Goal: Information Seeking & Learning: Learn about a topic

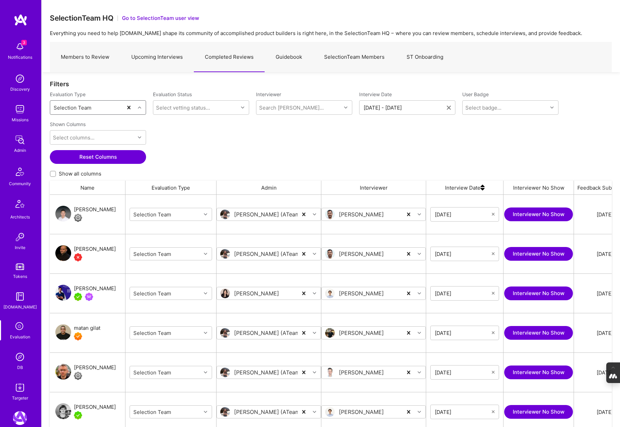
scroll to position [166, 0]
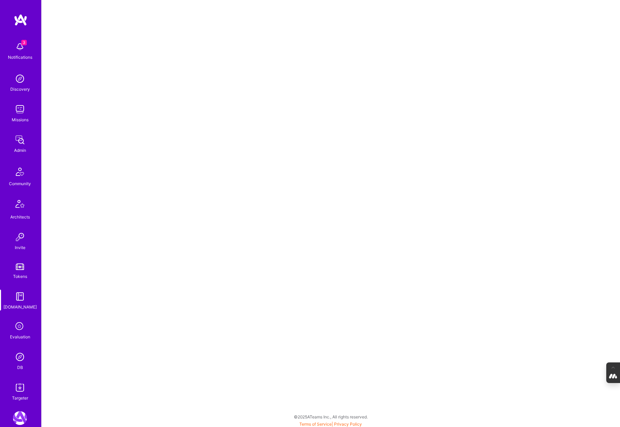
click at [20, 355] on img at bounding box center [20, 357] width 14 height 14
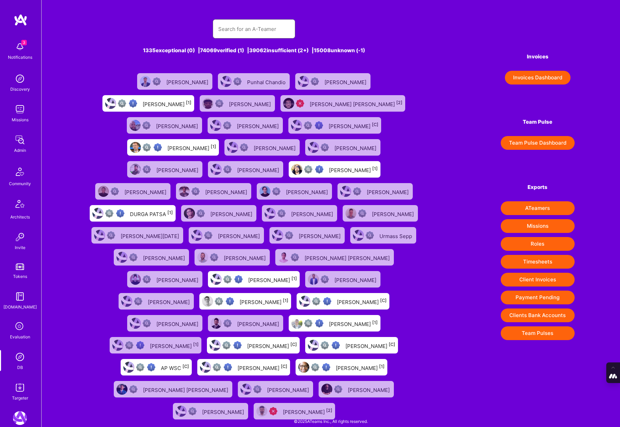
click at [225, 31] on input "text" at bounding box center [254, 29] width 72 height 18
type input "Adrian Tineo"
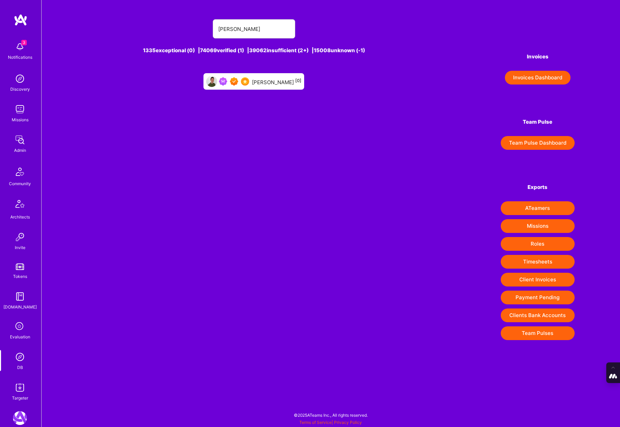
click at [267, 82] on div "Adrian Tineo [0]" at bounding box center [277, 81] width 50 height 9
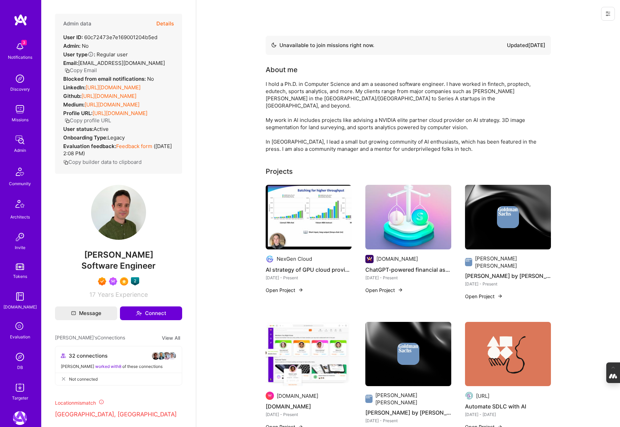
click at [20, 361] on img at bounding box center [20, 357] width 14 height 14
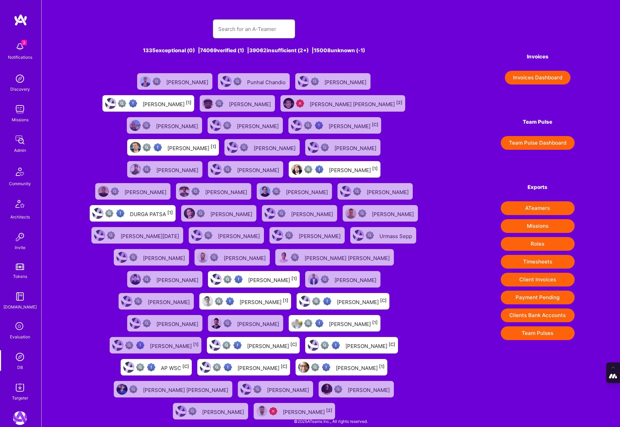
click at [229, 33] on input "text" at bounding box center [254, 29] width 72 height 18
paste input "Johan Walhout"
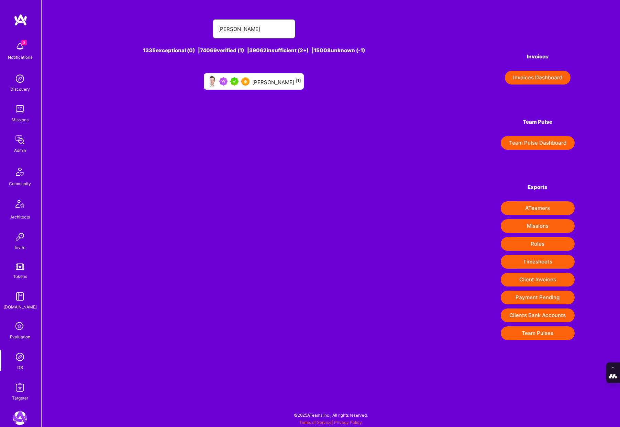
type input "Johan Walhout"
click at [269, 81] on div "Johan Walhout [1]" at bounding box center [276, 81] width 49 height 9
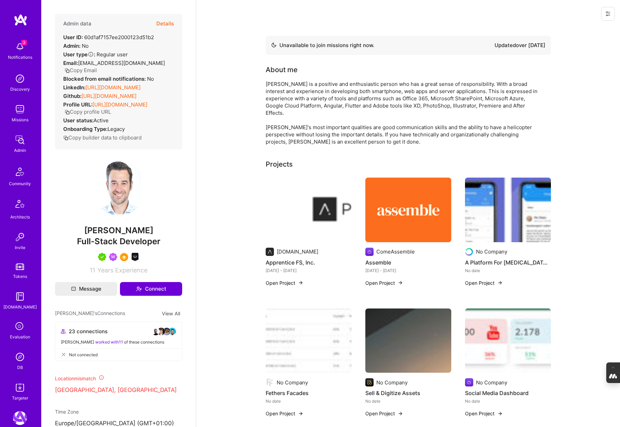
click at [21, 359] on img at bounding box center [20, 357] width 14 height 14
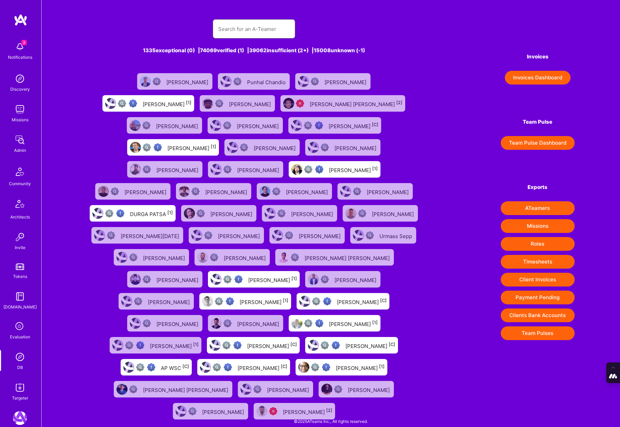
click at [252, 25] on input "text" at bounding box center [254, 29] width 72 height 18
paste input "Marcelo Nunez"
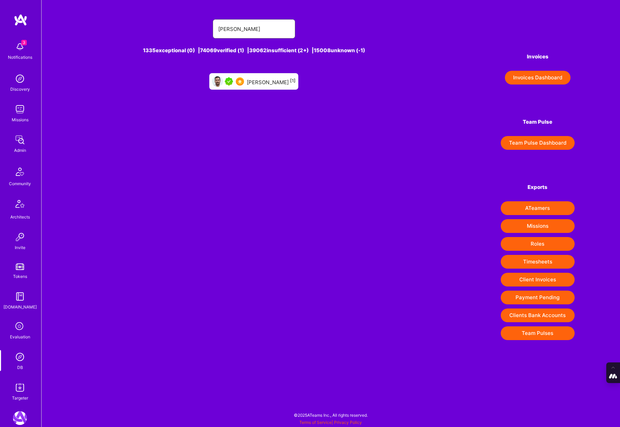
type input "Marcelo Nunez"
click at [262, 83] on div "Marcelo Nunez [1]" at bounding box center [271, 81] width 49 height 9
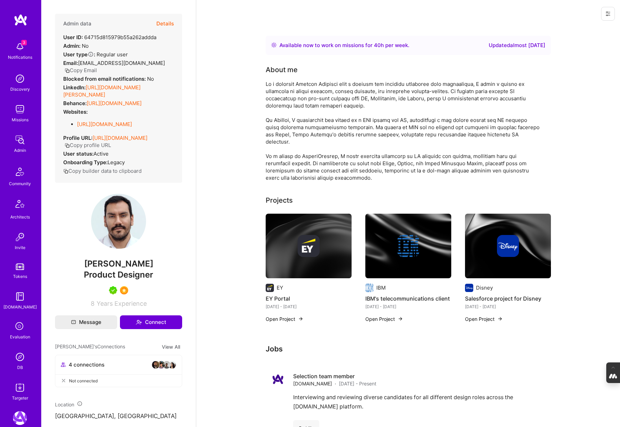
click at [19, 360] on img at bounding box center [20, 357] width 14 height 14
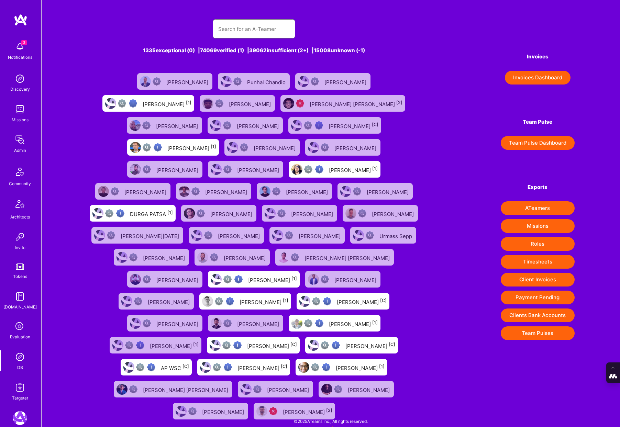
click at [247, 31] on input "text" at bounding box center [254, 29] width 72 height 18
paste input "Pedro Nogueira"
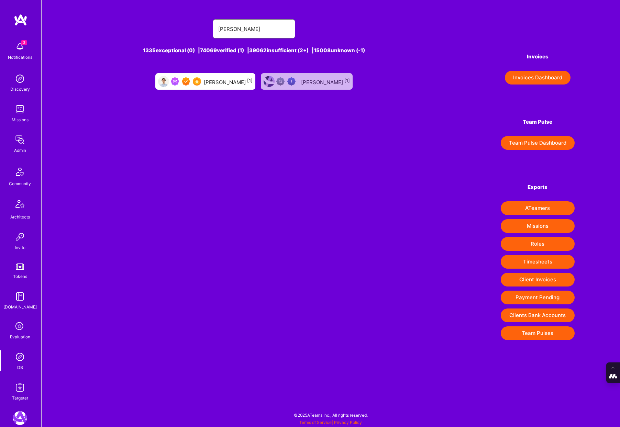
type input "Pedro Nogueira"
click at [218, 87] on div "Pedro Nogueira [1]" at bounding box center [205, 81] width 100 height 17
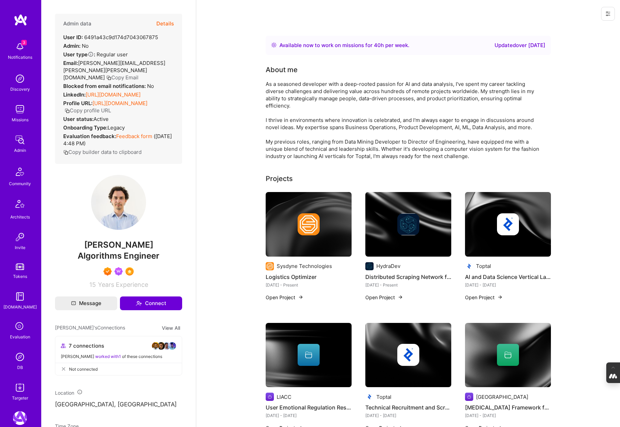
click at [18, 357] on img at bounding box center [20, 357] width 14 height 14
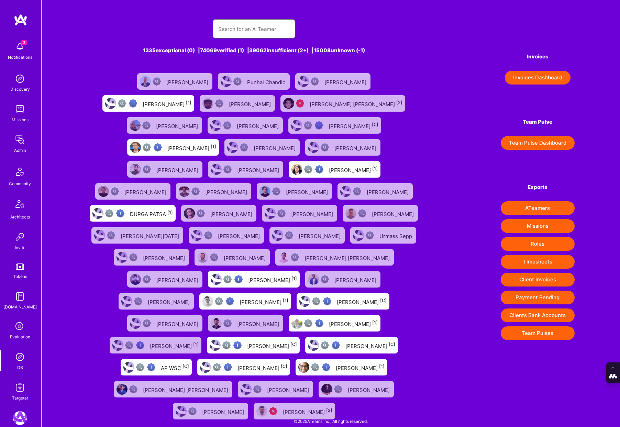
click at [247, 24] on input "text" at bounding box center [254, 29] width 72 height 18
paste input "Piotr Bochenek"
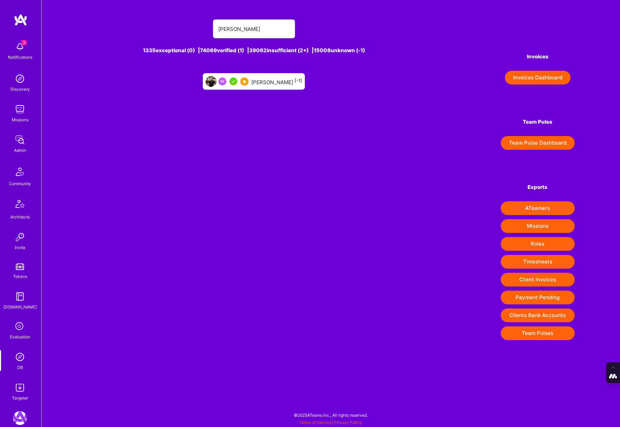
type input "Piotr Bochenek"
click at [263, 84] on div "Piotr Bochenek [-1]" at bounding box center [276, 81] width 51 height 9
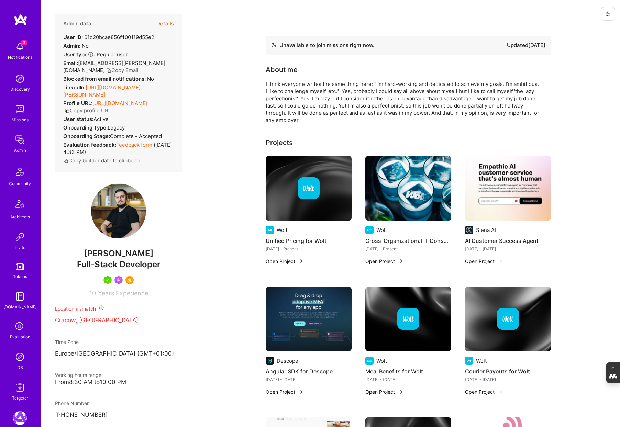
click at [21, 359] on img at bounding box center [20, 357] width 14 height 14
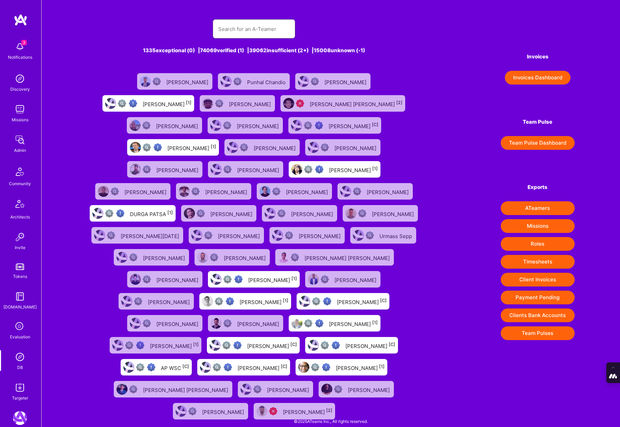
click at [262, 28] on input "text" at bounding box center [254, 29] width 72 height 18
paste input "Ricardo Arcifa"
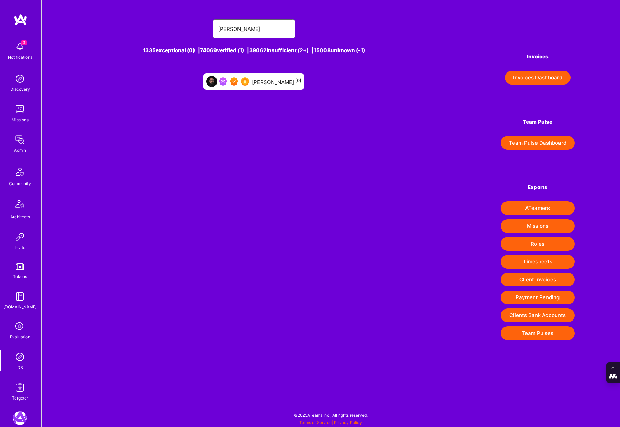
type input "Ricardo Arcifa"
click at [263, 80] on div "Ricardo Arcifa [0]" at bounding box center [277, 81] width 50 height 9
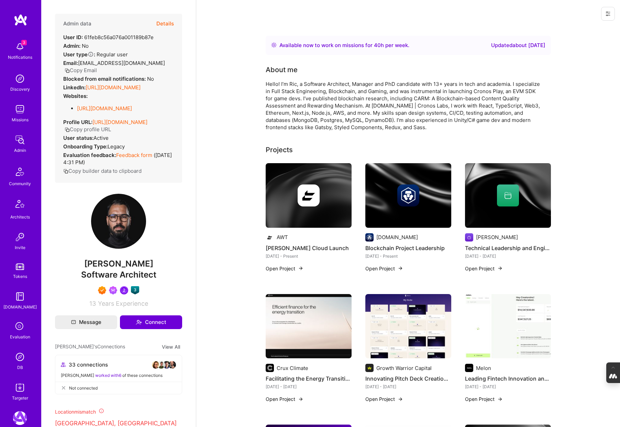
click at [19, 355] on img at bounding box center [20, 357] width 14 height 14
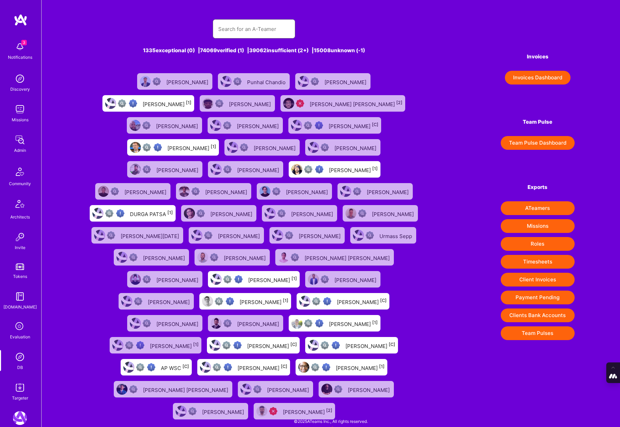
click at [260, 29] on input "text" at bounding box center [254, 29] width 72 height 18
paste input "Slobodan Gajic"
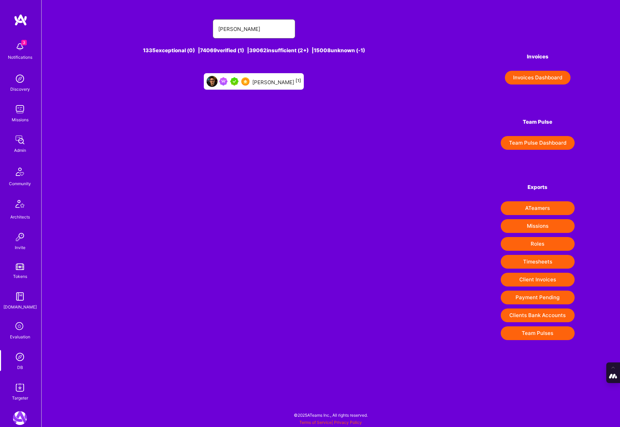
type input "Slobodan Gajic"
click at [275, 80] on div "Slobodan Gajic [1]" at bounding box center [276, 81] width 49 height 9
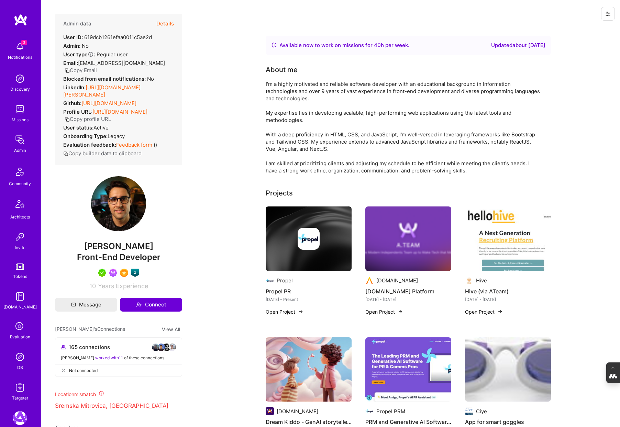
click at [22, 358] on img at bounding box center [20, 357] width 14 height 14
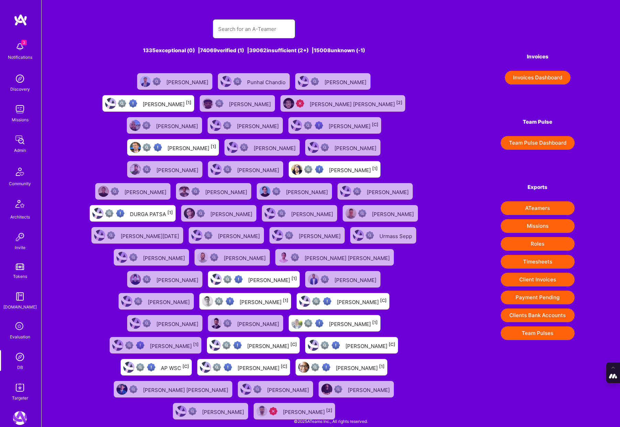
click at [256, 33] on input "text" at bounding box center [254, 29] width 72 height 18
paste input "Tiago Santos"
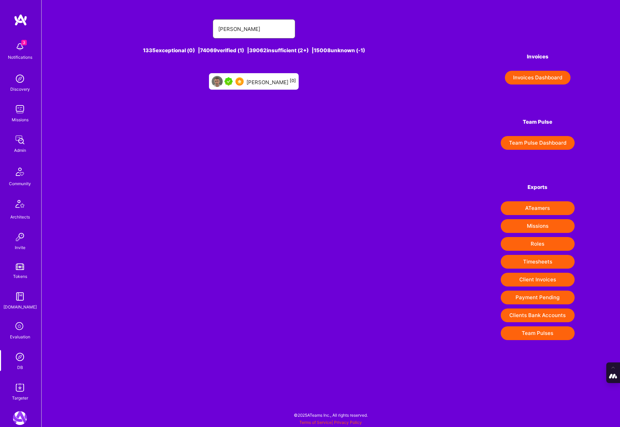
type input "Tiago Santos"
click at [254, 81] on div "Tiago Santos [0]" at bounding box center [272, 81] width 50 height 9
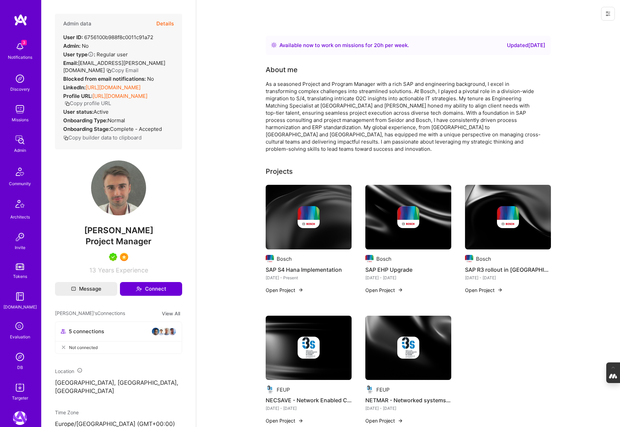
click at [20, 360] on img at bounding box center [20, 357] width 14 height 14
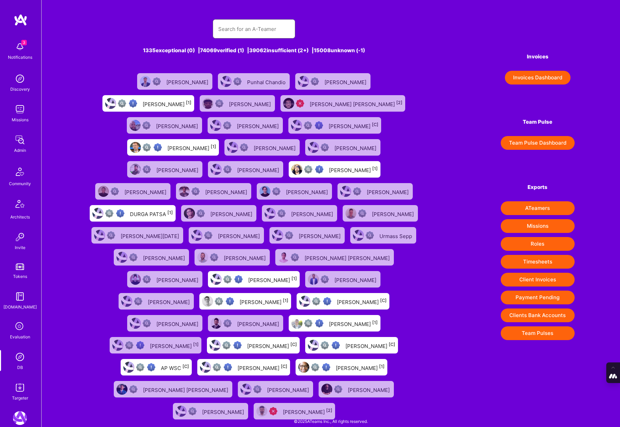
click at [268, 30] on input "text" at bounding box center [254, 29] width 72 height 18
paste input "Toby Urff"
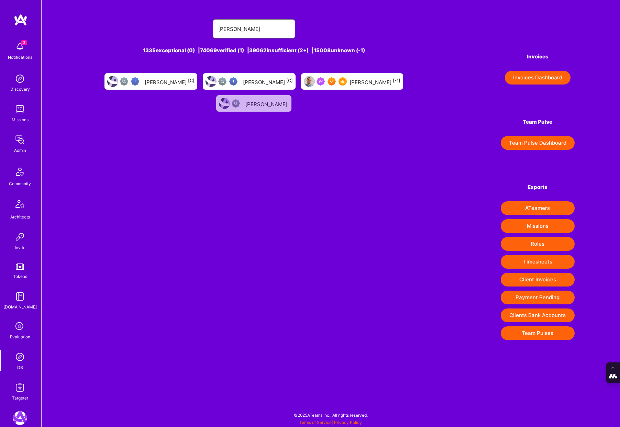
type input "Toby Urff"
click at [350, 85] on div "Toby Urff [-1]" at bounding box center [375, 81] width 51 height 9
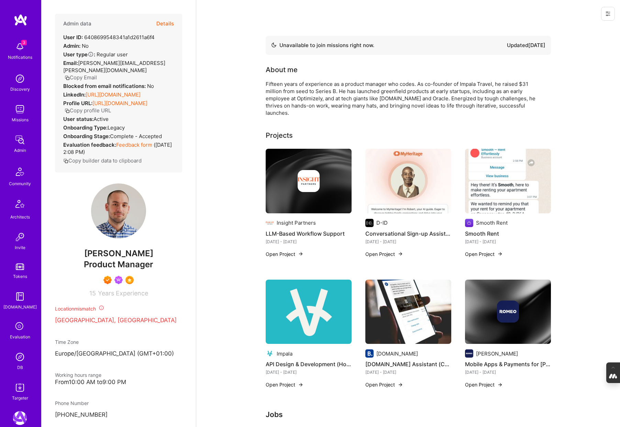
click at [20, 365] on div "DB" at bounding box center [20, 367] width 6 height 7
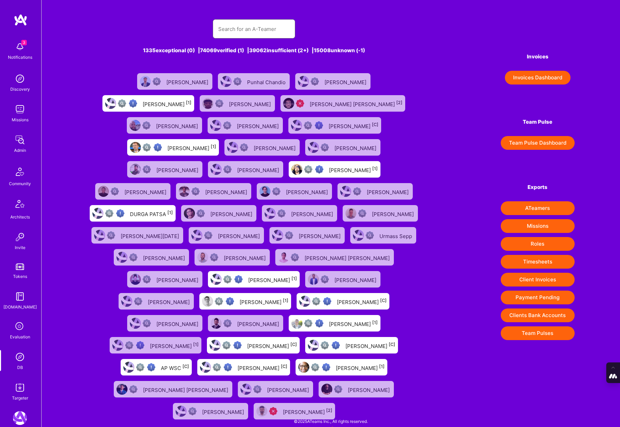
click at [230, 30] on input "text" at bounding box center [254, 29] width 72 height 18
paste input "Tomislav Peharda"
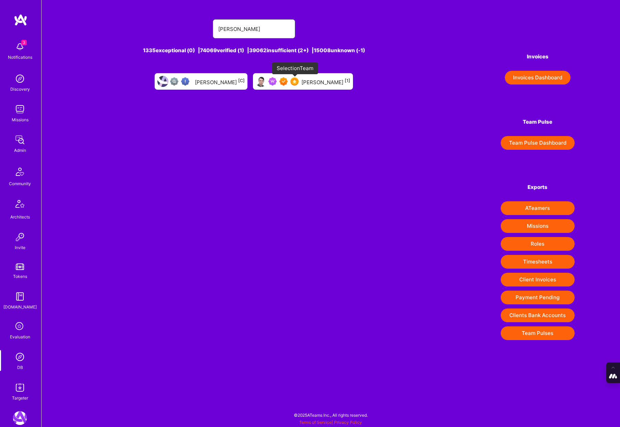
type input "Tomislav Peharda"
click at [297, 83] on img at bounding box center [295, 81] width 8 height 8
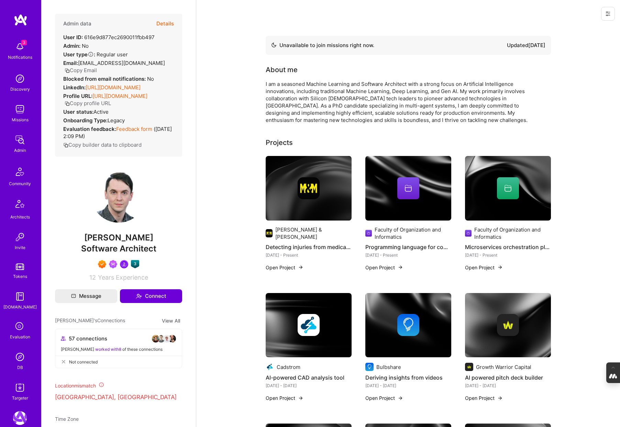
click at [17, 359] on img at bounding box center [20, 357] width 14 height 14
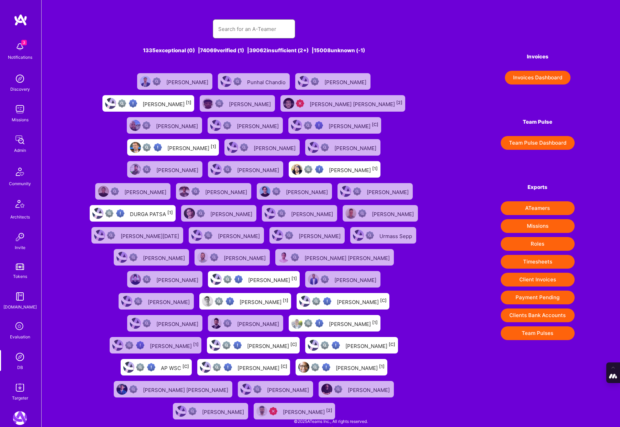
click at [256, 32] on input "text" at bounding box center [254, 29] width 72 height 18
paste input "Warren Burton"
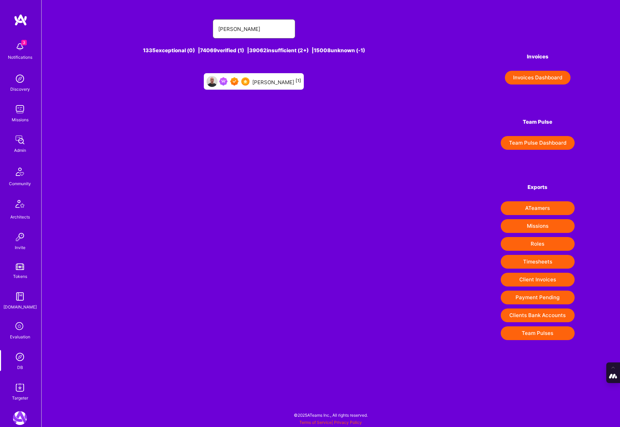
type input "Warren Burton"
click at [262, 84] on div "Warren Burton [1]" at bounding box center [276, 81] width 49 height 9
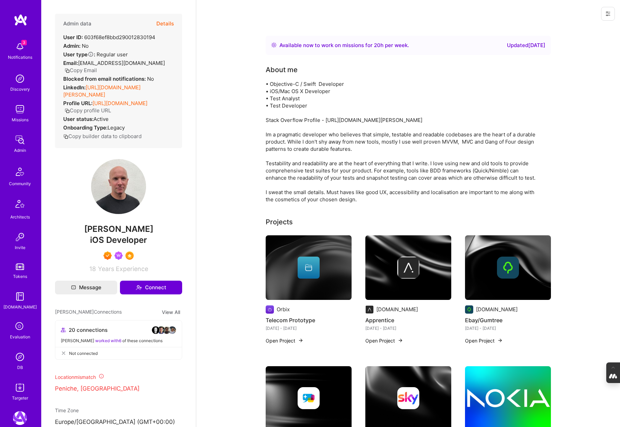
click at [17, 357] on img at bounding box center [20, 357] width 14 height 14
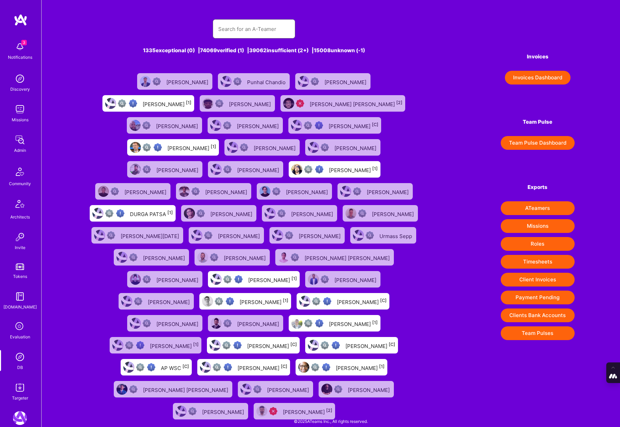
click at [226, 26] on input "text" at bounding box center [254, 29] width 72 height 18
paste input "[PERSON_NAME]"
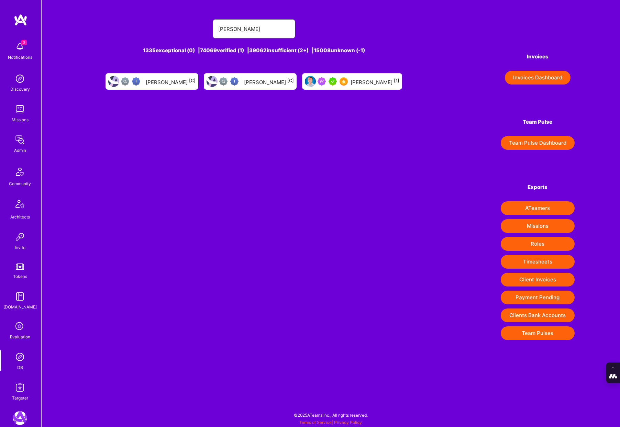
type input "wil schmor"
click at [330, 77] on div at bounding box center [333, 81] width 30 height 8
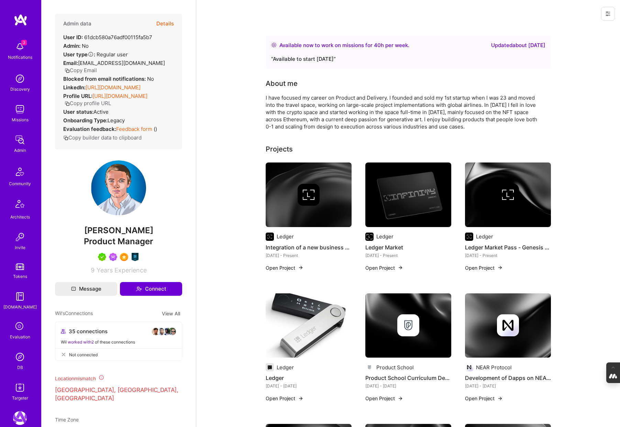
click at [19, 358] on img at bounding box center [20, 357] width 14 height 14
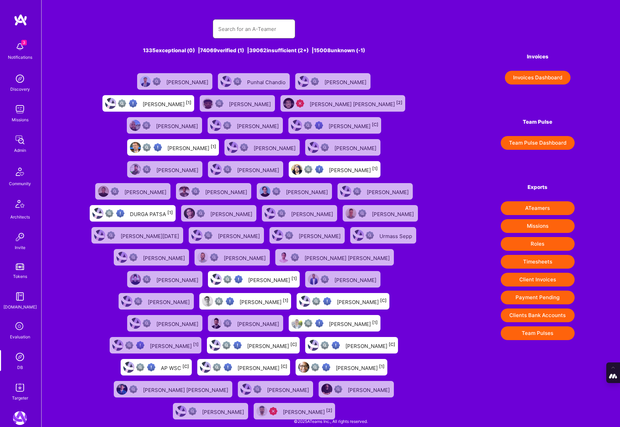
click at [251, 29] on input "text" at bounding box center [254, 29] width 72 height 18
paste input "William Chan"
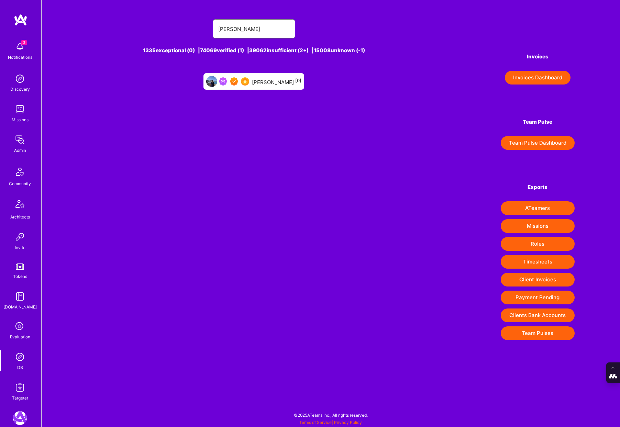
type input "William Chan"
click at [265, 81] on div "William Chan [0]" at bounding box center [277, 81] width 50 height 9
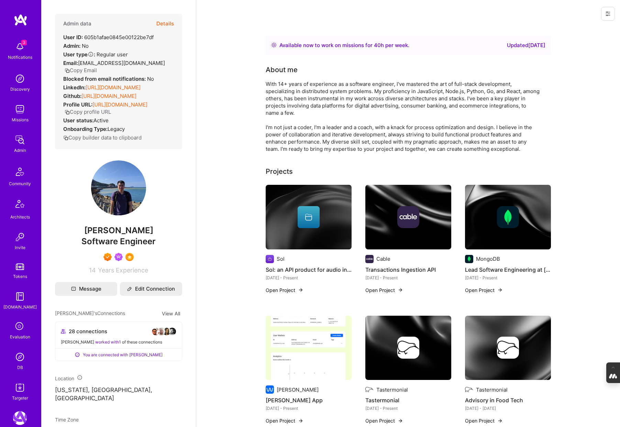
click at [21, 362] on img at bounding box center [20, 357] width 14 height 14
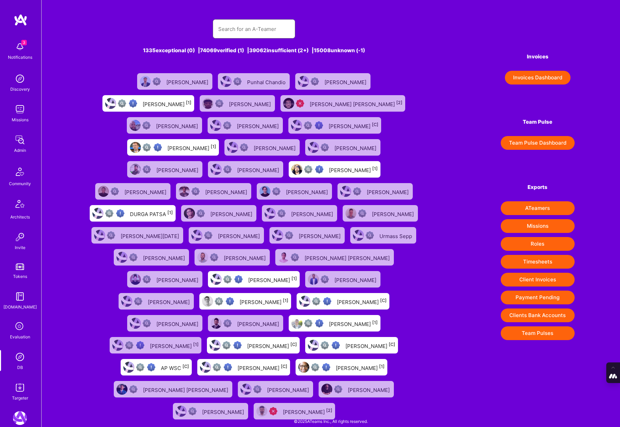
click at [247, 25] on input "text" at bounding box center [254, 29] width 72 height 18
paste input "Christopher Kozioł"
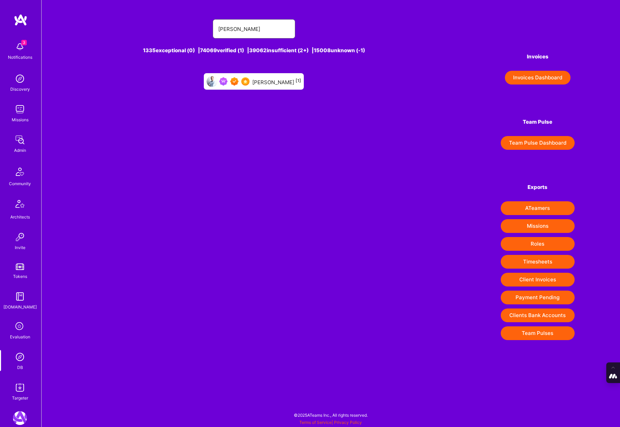
type input "Christopher Kozioł"
click at [265, 80] on div "Christopher Kozioł [1]" at bounding box center [276, 81] width 49 height 9
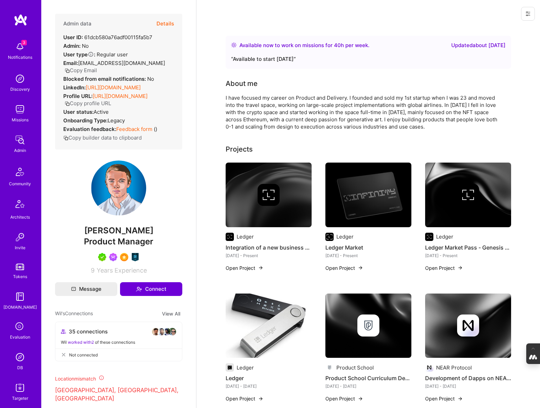
click at [18, 354] on img at bounding box center [20, 357] width 14 height 14
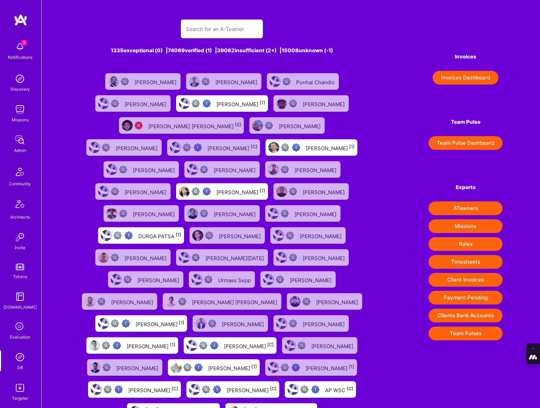
click at [221, 33] on input "text" at bounding box center [222, 29] width 72 height 18
paste input "[EMAIL_ADDRESS][DOMAIN_NAME]"
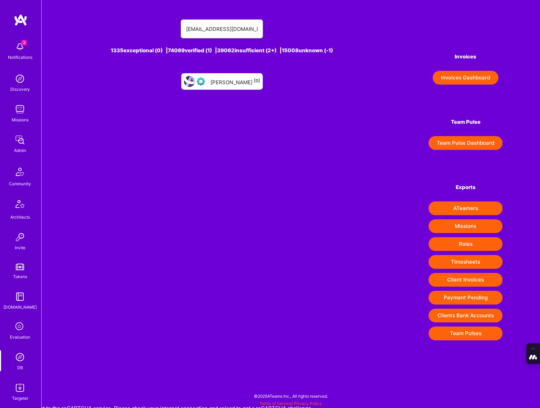
type input "[EMAIL_ADDRESS][DOMAIN_NAME]"
click at [237, 80] on div "[PERSON_NAME] [0]" at bounding box center [235, 81] width 50 height 9
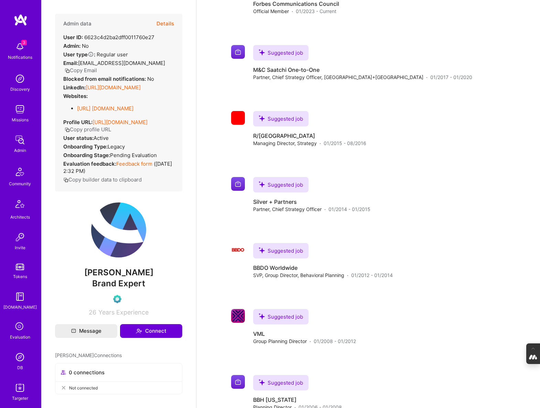
scroll to position [327, 0]
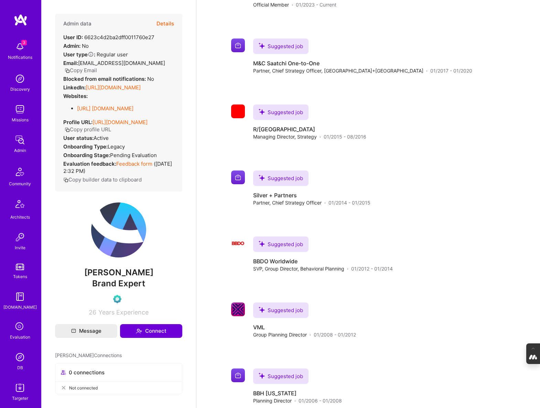
click at [165, 22] on button "Details" at bounding box center [165, 24] width 18 height 20
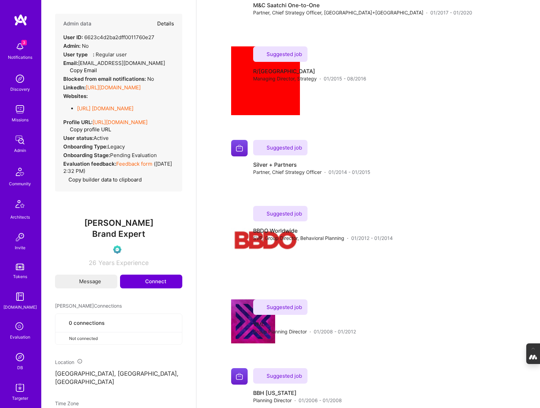
scroll to position [330, 0]
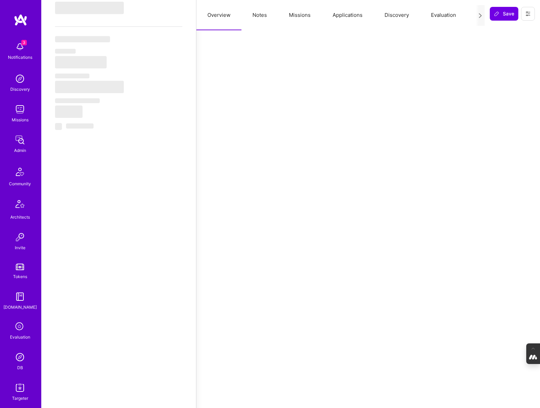
type textarea "x"
select select "Exceptional"
select select "US"
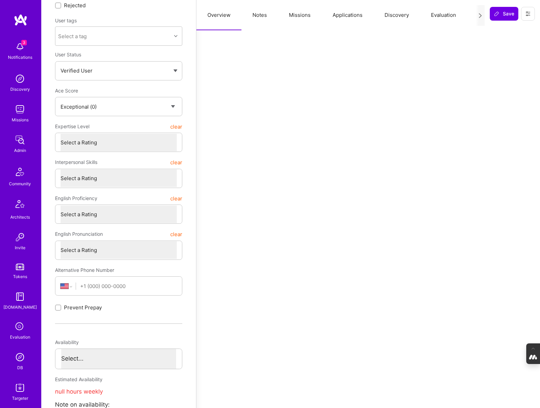
scroll to position [0, 0]
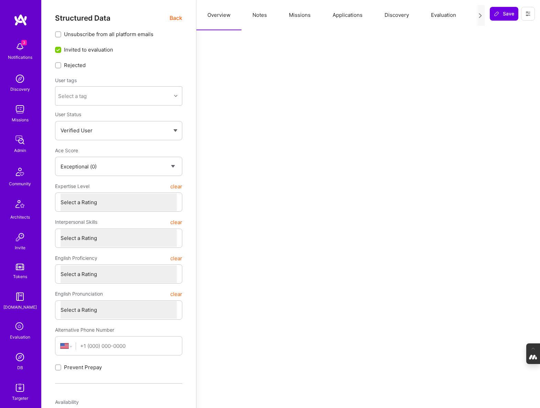
click at [263, 20] on button "Notes" at bounding box center [259, 15] width 36 height 30
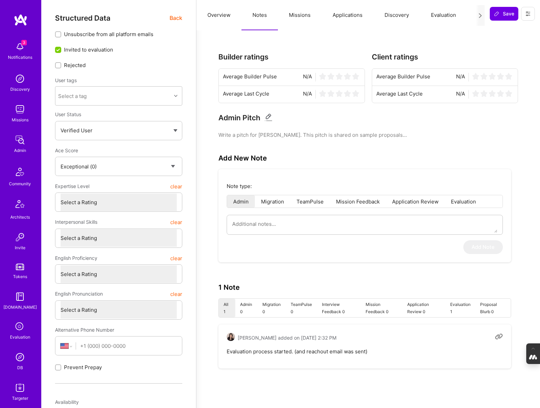
click at [297, 12] on button "Missions" at bounding box center [300, 15] width 44 height 30
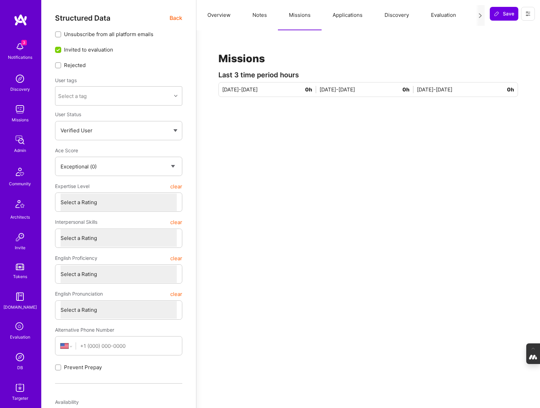
click at [346, 15] on button "Applications" at bounding box center [348, 15] width 52 height 30
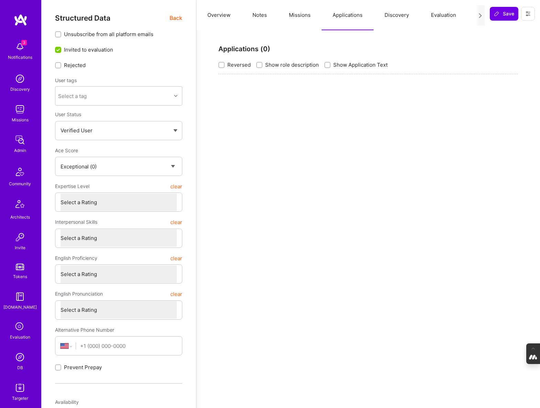
click at [303, 17] on button "Missions" at bounding box center [300, 15] width 44 height 30
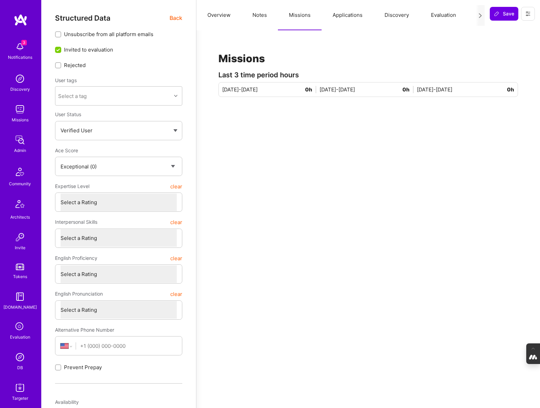
click at [262, 16] on button "Notes" at bounding box center [259, 15] width 36 height 30
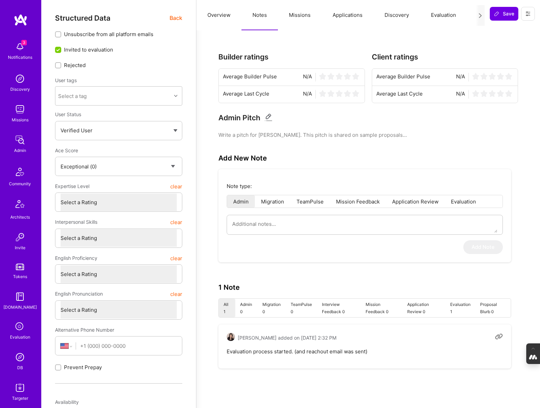
click at [172, 19] on span "Back" at bounding box center [176, 18] width 13 height 9
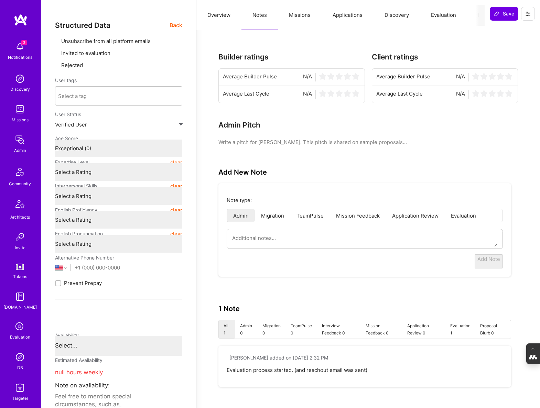
type textarea "x"
